Goal: Transaction & Acquisition: Purchase product/service

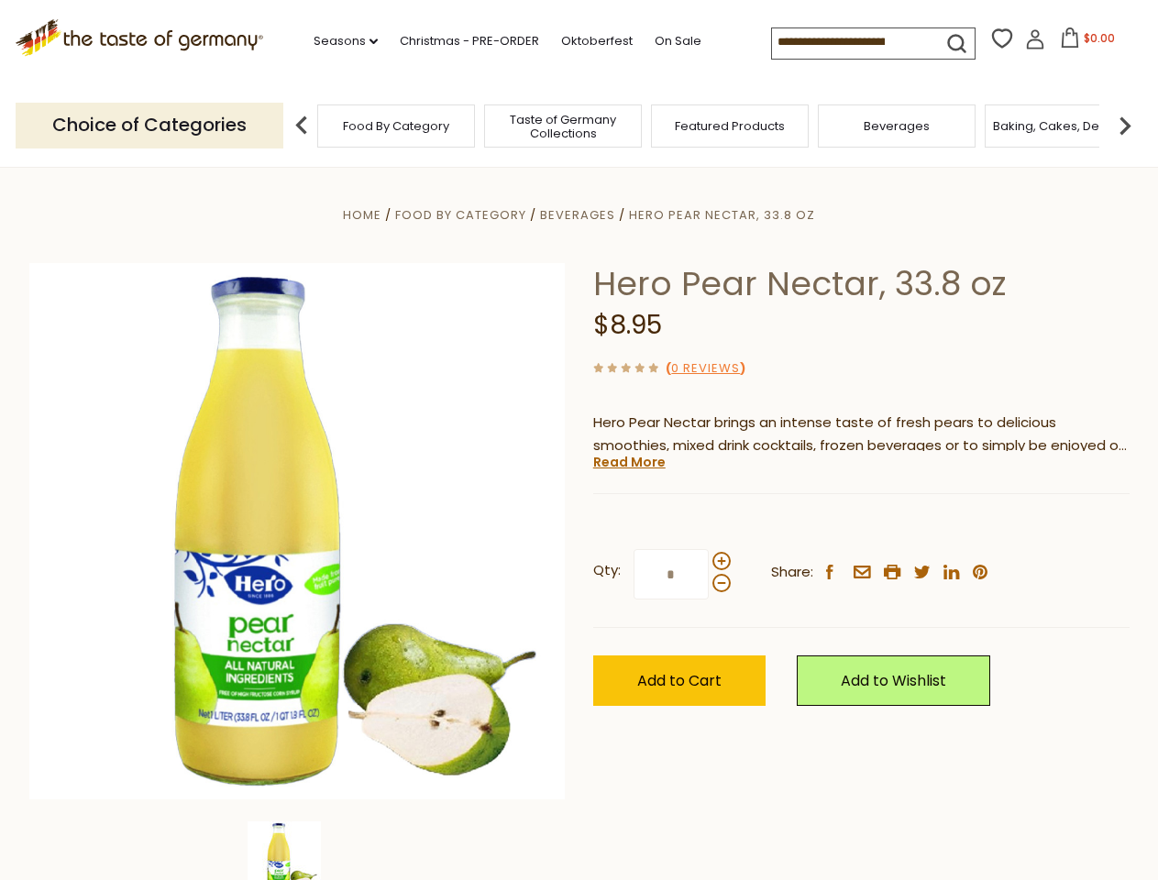
click at [578, 440] on div "Home Food By Category [GEOGRAPHIC_DATA] Hero Pear Nectar, 33.8 oz Hero Pear Nec…" at bounding box center [580, 557] width 1128 height 706
click at [338, 41] on link "Seasons dropdown_arrow" at bounding box center [346, 41] width 64 height 20
click at [851, 42] on input at bounding box center [849, 41] width 155 height 26
click at [1084, 43] on span "$0.00" at bounding box center [1099, 38] width 31 height 16
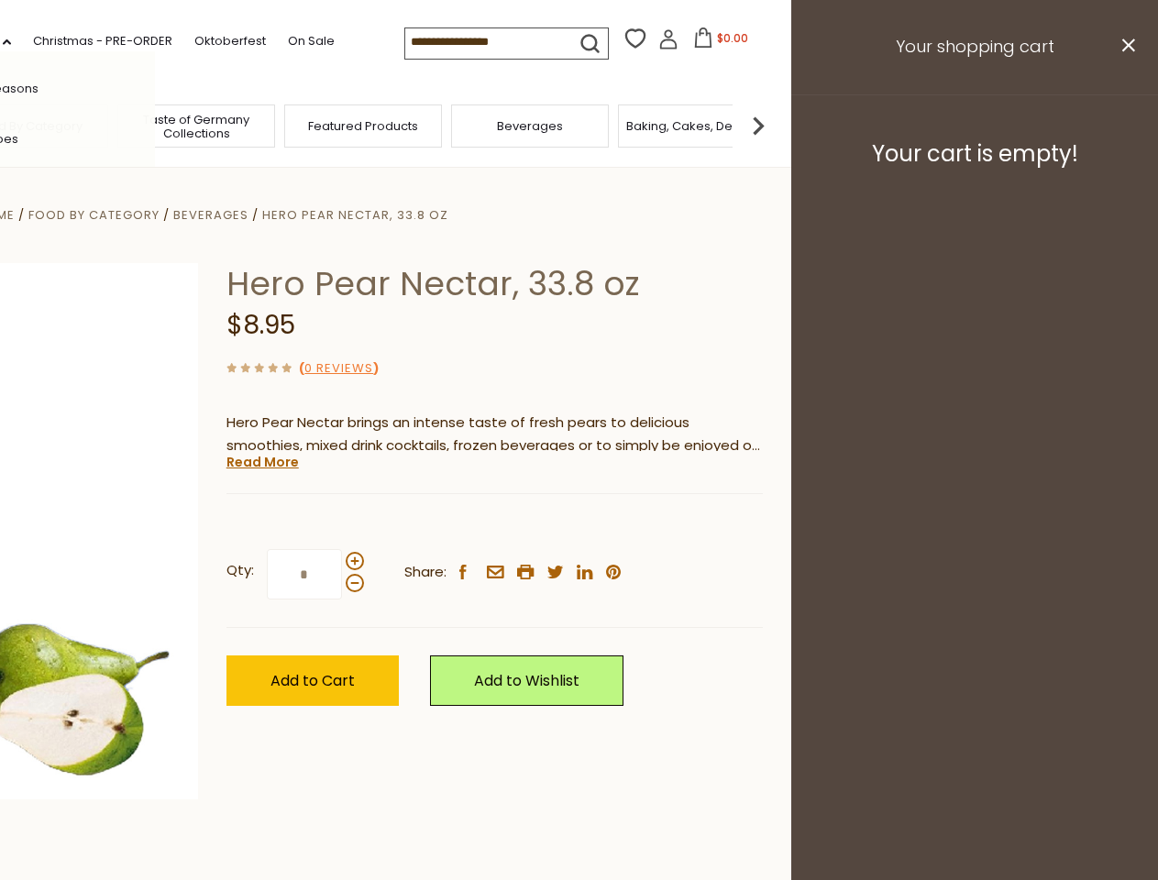
click at [155, 125] on div "All Seasons Recipes Game Day [DATE] [DATE] [DATE][PERSON_NAME] [DATE] Springfes…" at bounding box center [51, 439] width 208 height 777
click at [1125, 125] on footer "Your cart is empty!" at bounding box center [974, 153] width 367 height 118
click at [578, 523] on div "Qty: * Share: facebook email printer twitter linkedin pinterest" at bounding box center [494, 575] width 536 height 106
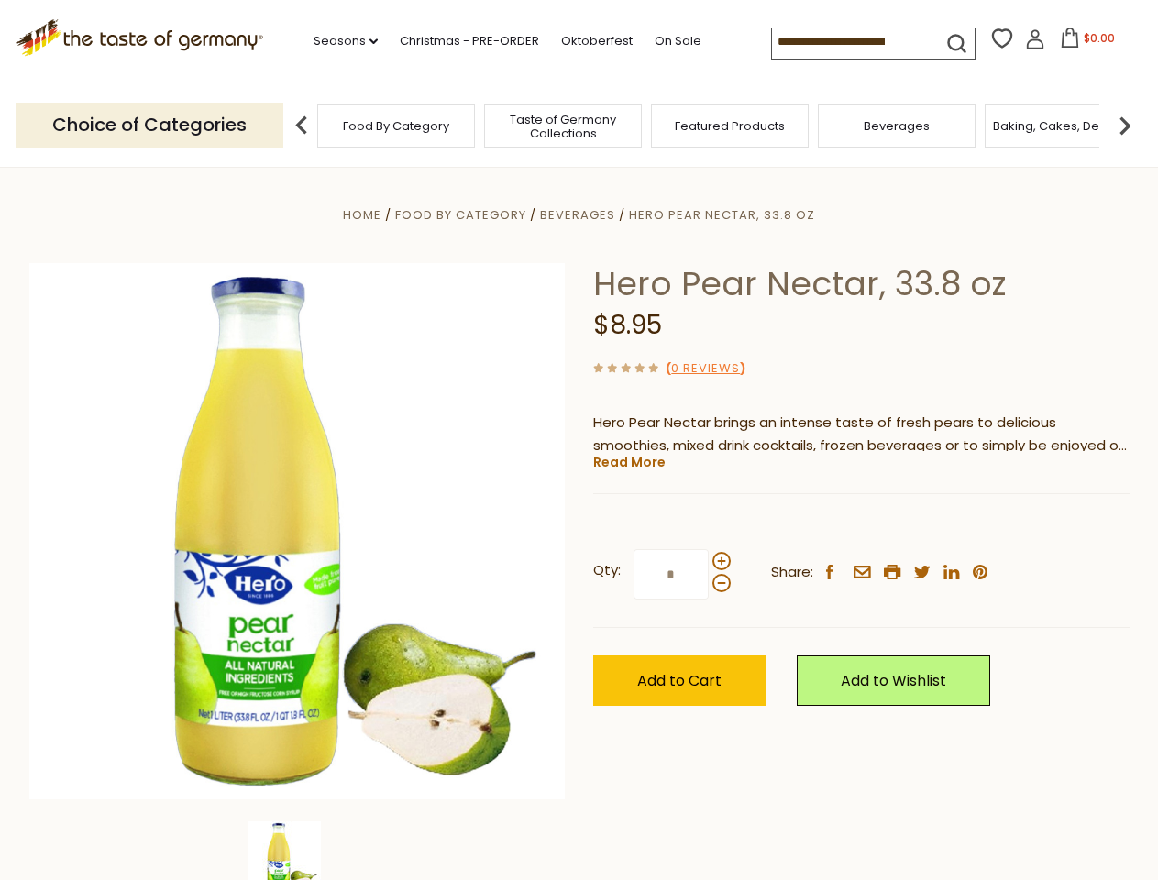
click at [297, 851] on div "Home Food By Category [GEOGRAPHIC_DATA] Hero Pear Nectar, 33.8 oz Hero Pear Nec…" at bounding box center [580, 557] width 1128 height 706
click at [297, 851] on img at bounding box center [284, 857] width 73 height 73
click at [628, 462] on link "Read More" at bounding box center [629, 462] width 72 height 18
